Goal: Task Accomplishment & Management: Manage account settings

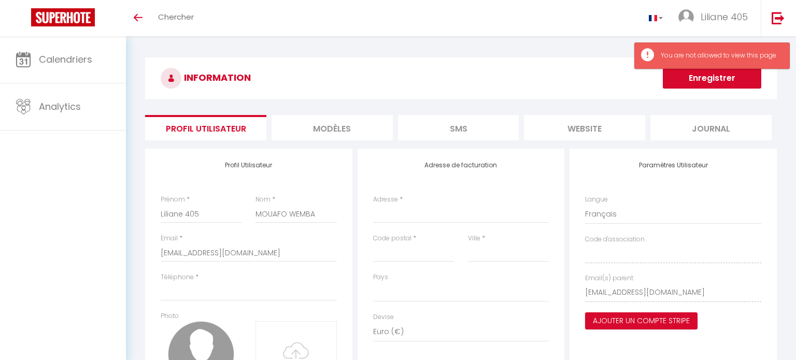
select select
select select "28"
select select "fr"
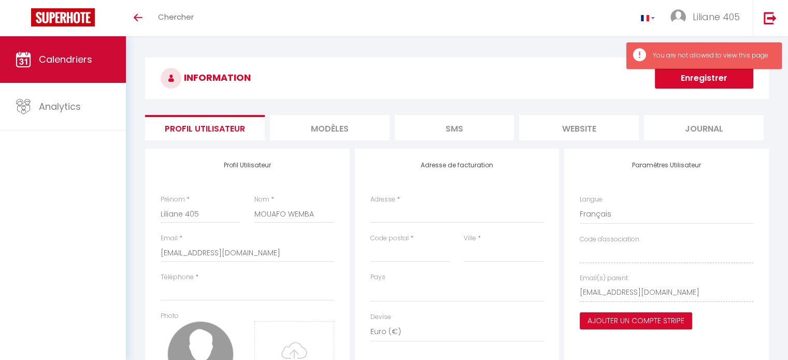
select select
click at [52, 55] on span "Calendriers" at bounding box center [65, 59] width 53 height 13
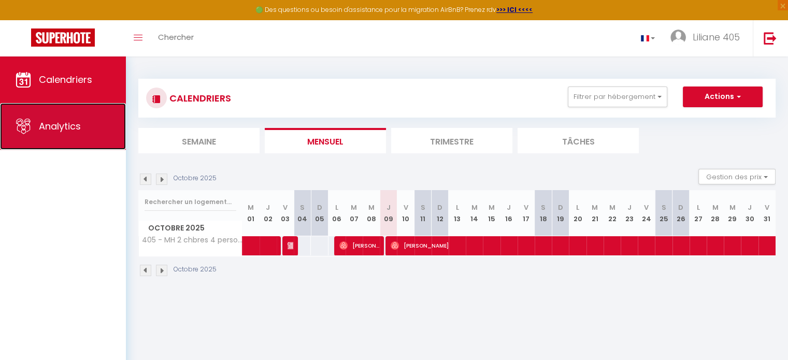
click at [66, 123] on span "Analytics" at bounding box center [60, 126] width 42 height 13
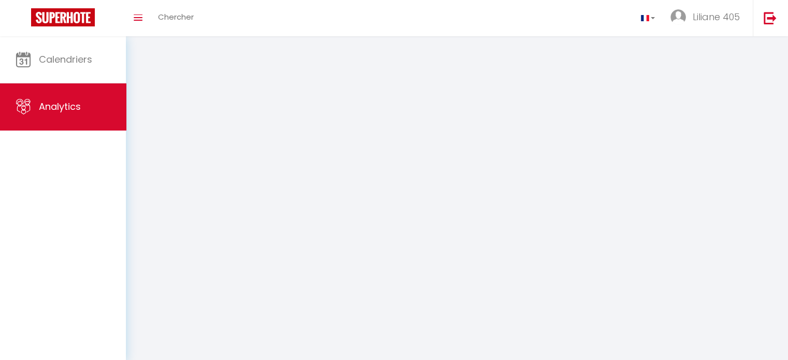
select select "2025"
select select "10"
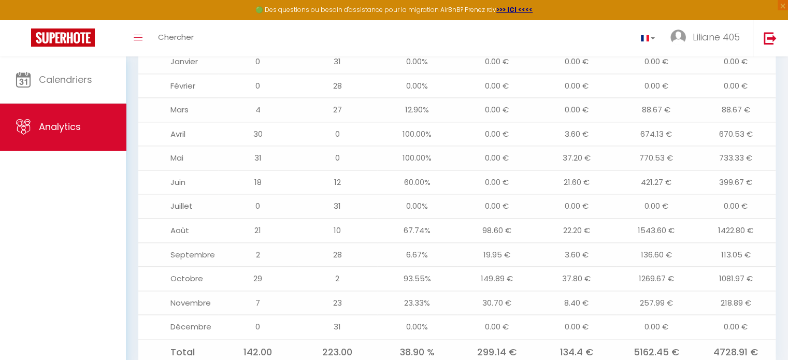
scroll to position [1191, 0]
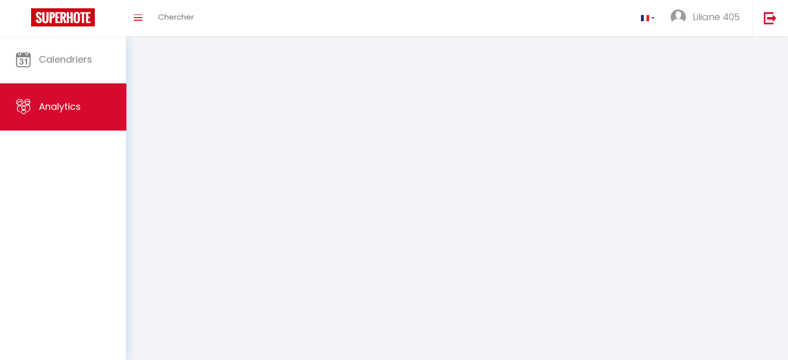
select select "2025"
select select "10"
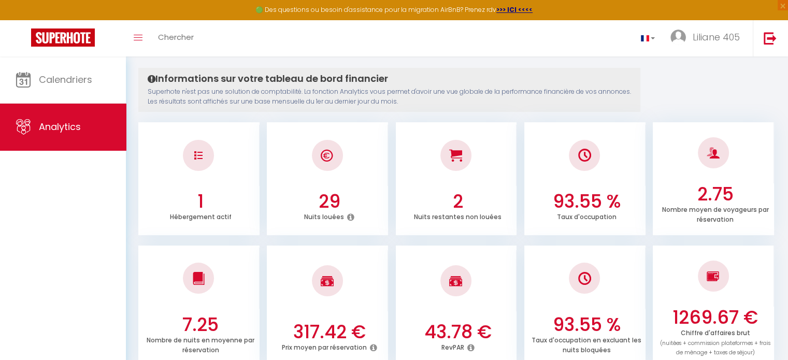
scroll to position [52, 0]
